Goal: Find specific page/section: Find specific page/section

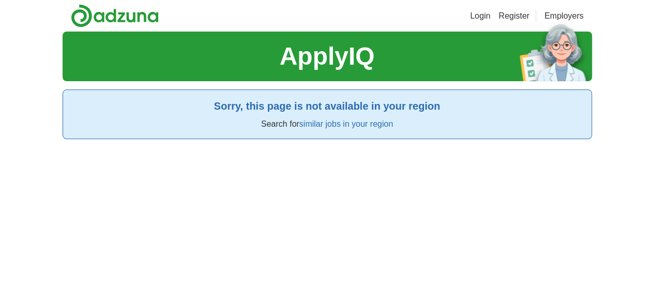
click at [354, 128] on link "similar jobs in your region" at bounding box center [346, 123] width 94 height 9
click at [328, 124] on link "similar jobs in your region" at bounding box center [346, 123] width 94 height 9
